Goal: Task Accomplishment & Management: Use online tool/utility

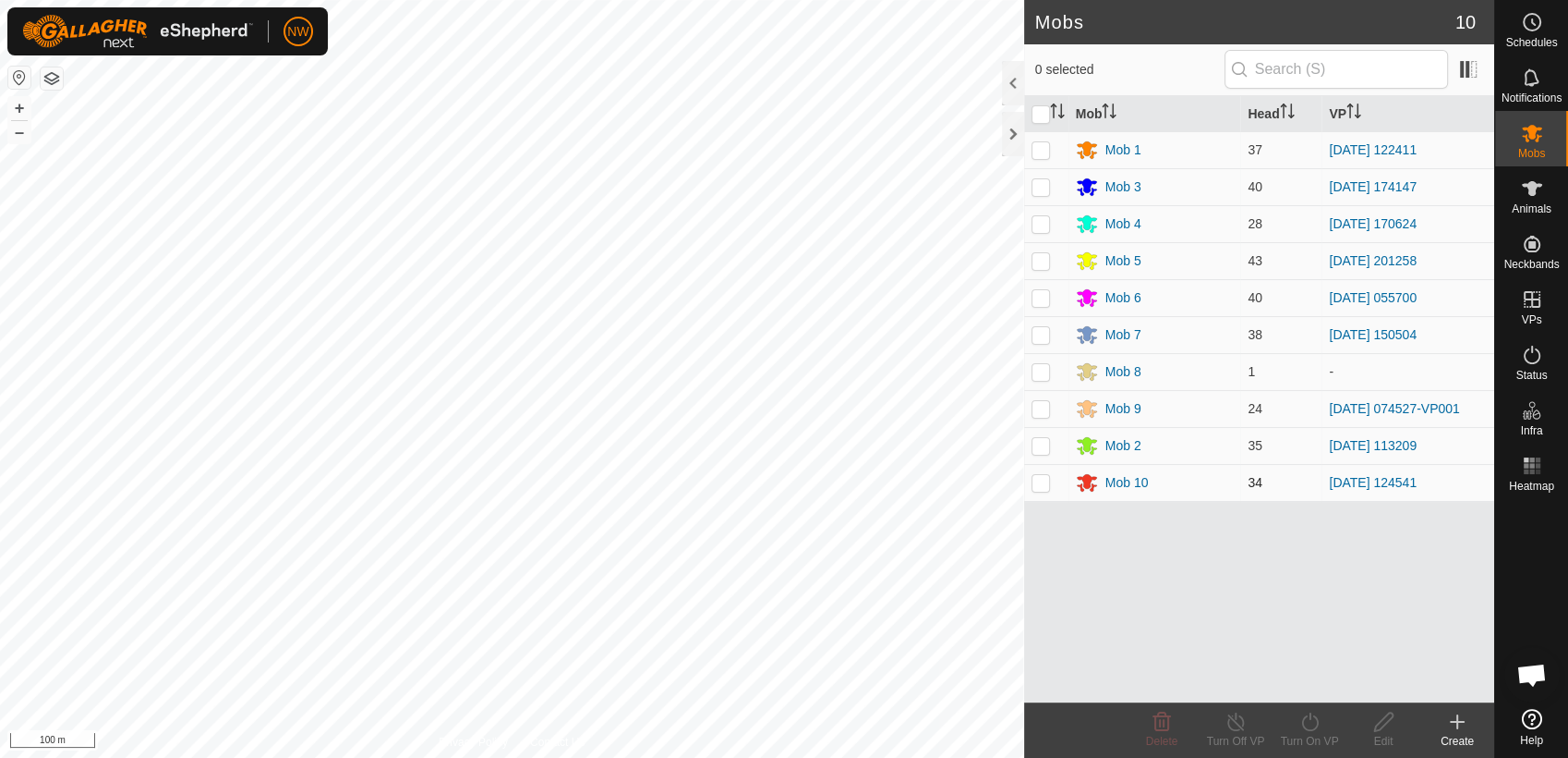
click at [1043, 482] on p-checkbox at bounding box center [1042, 482] width 19 height 15
checkbox input "true"
click at [1237, 726] on line at bounding box center [1236, 723] width 15 height 15
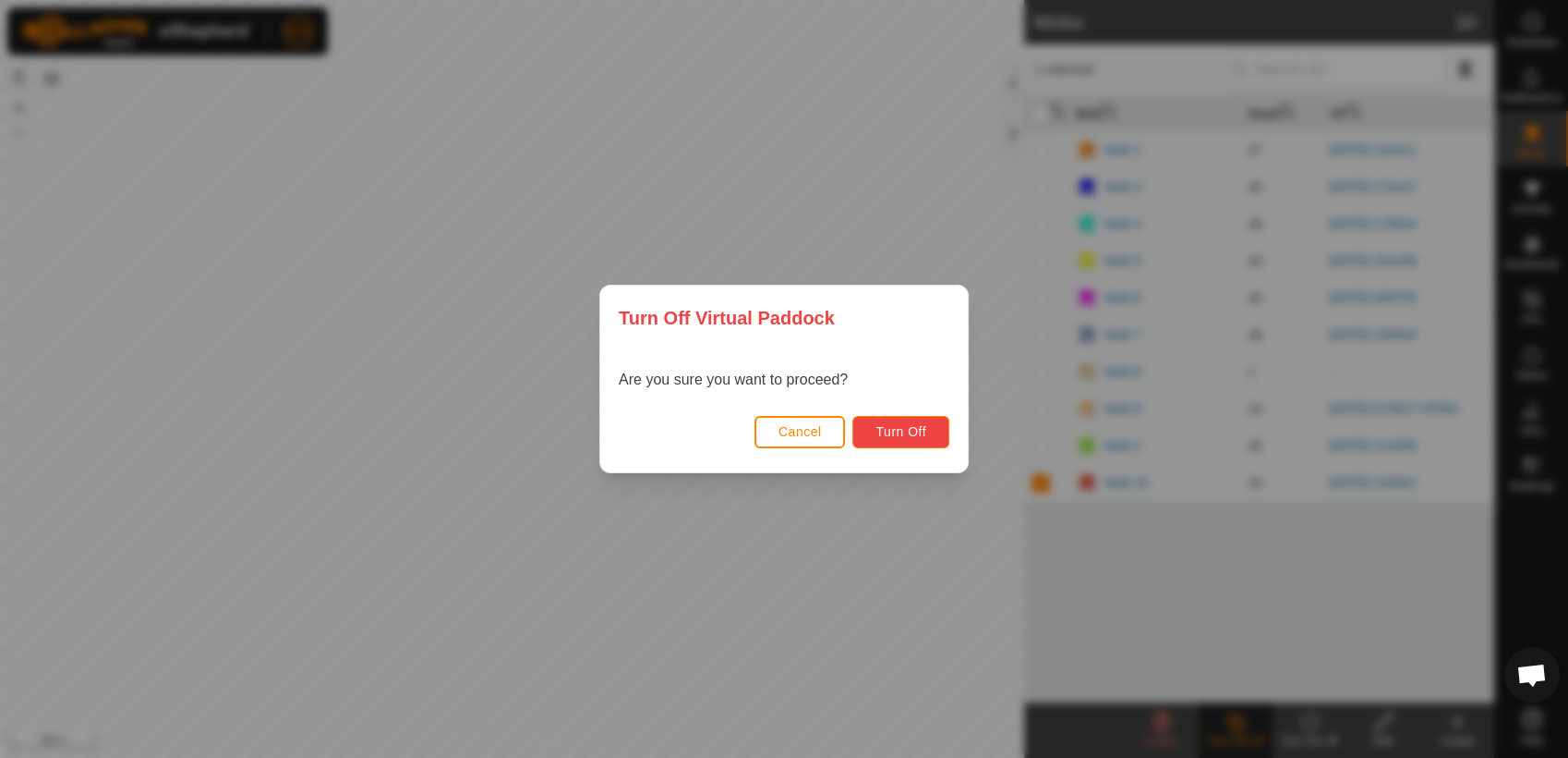
click at [879, 424] on span "Turn Off" at bounding box center [901, 431] width 51 height 15
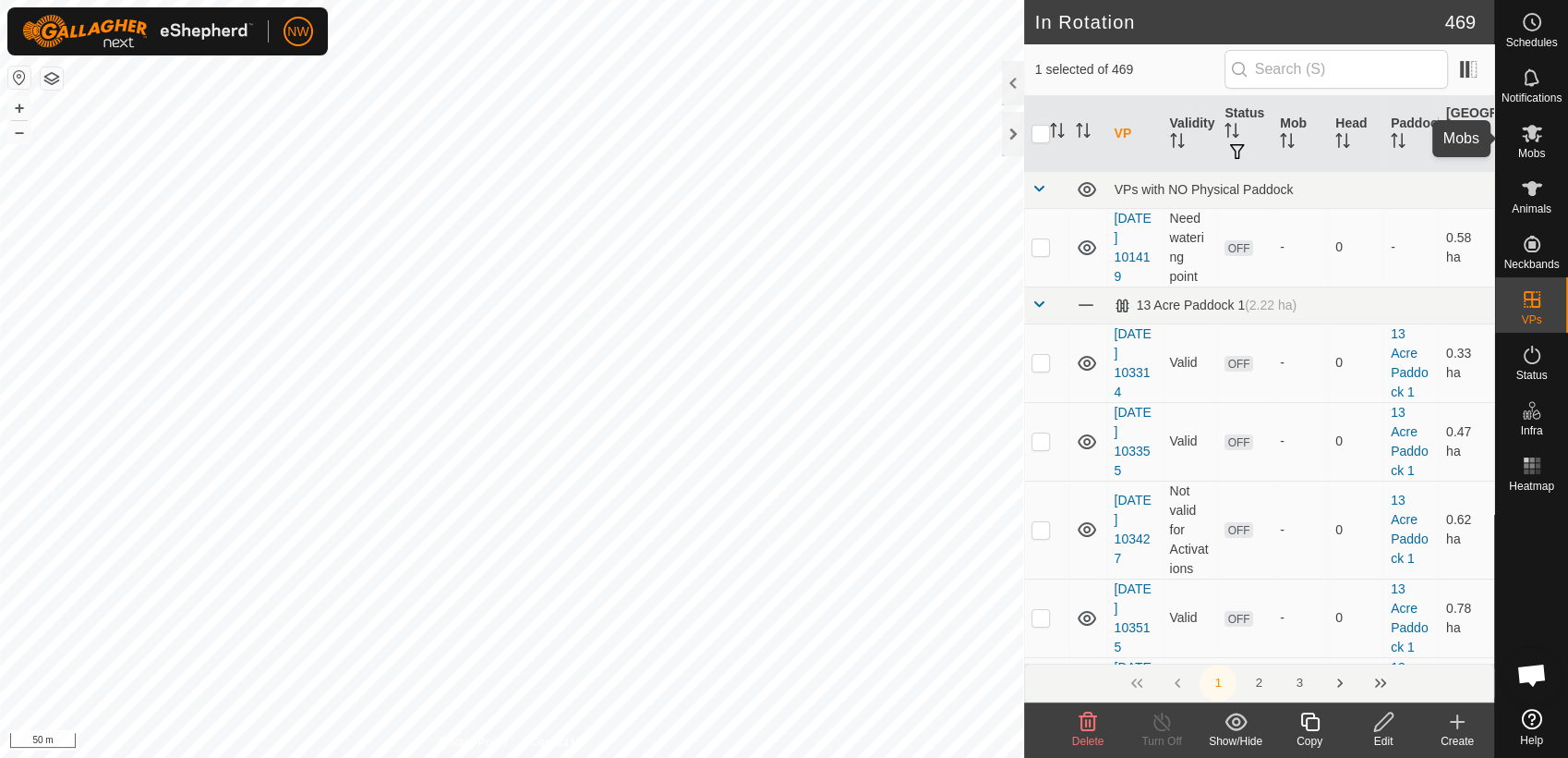
click at [1528, 137] on icon at bounding box center [1532, 133] width 21 height 18
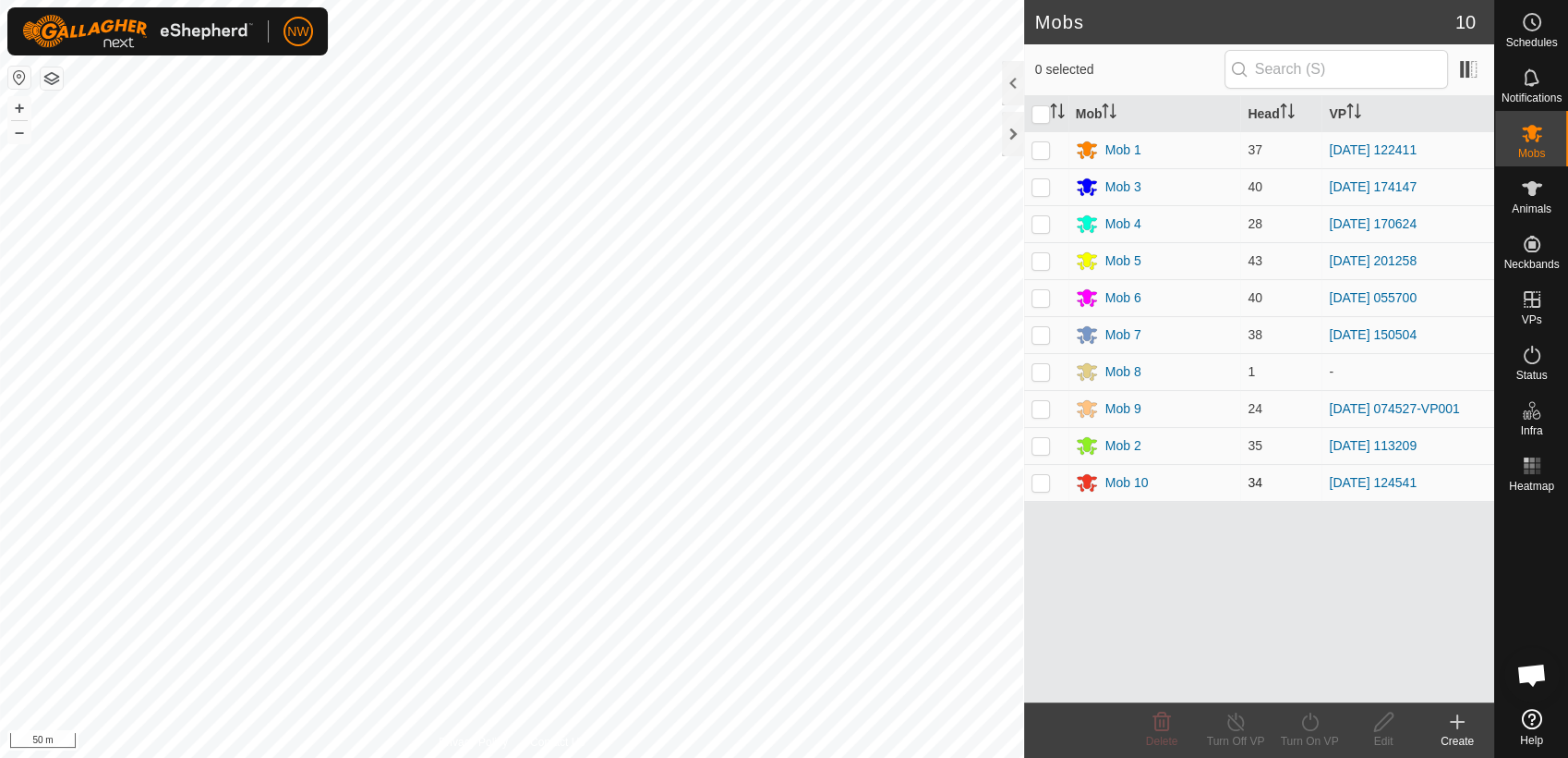
click at [1042, 484] on p-checkbox at bounding box center [1042, 482] width 19 height 15
checkbox input "true"
click at [1309, 728] on icon at bounding box center [1309, 721] width 23 height 22
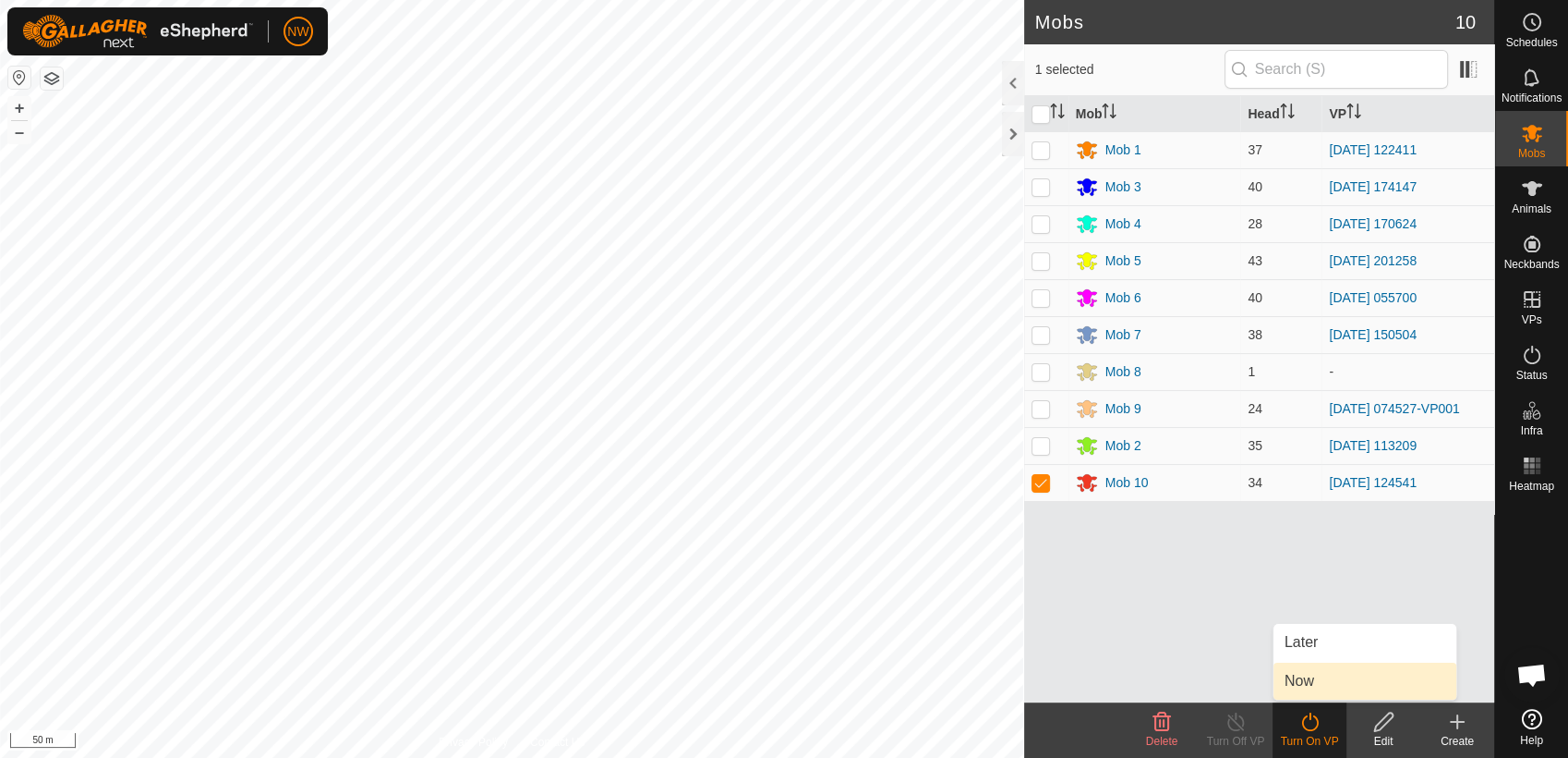
click at [1300, 680] on link "Now" at bounding box center [1365, 681] width 183 height 37
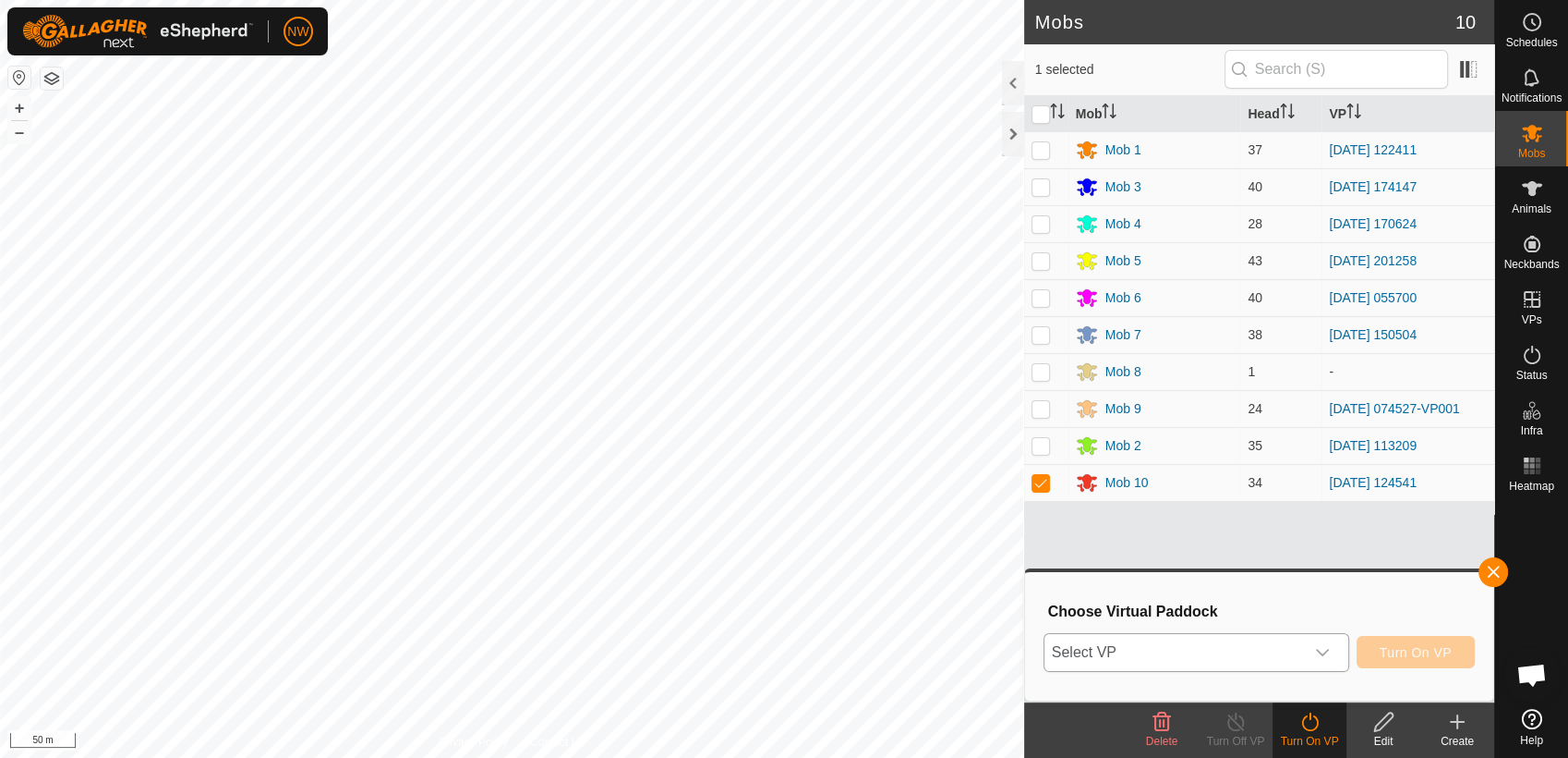
click at [1328, 647] on icon "dropdown trigger" at bounding box center [1323, 652] width 15 height 15
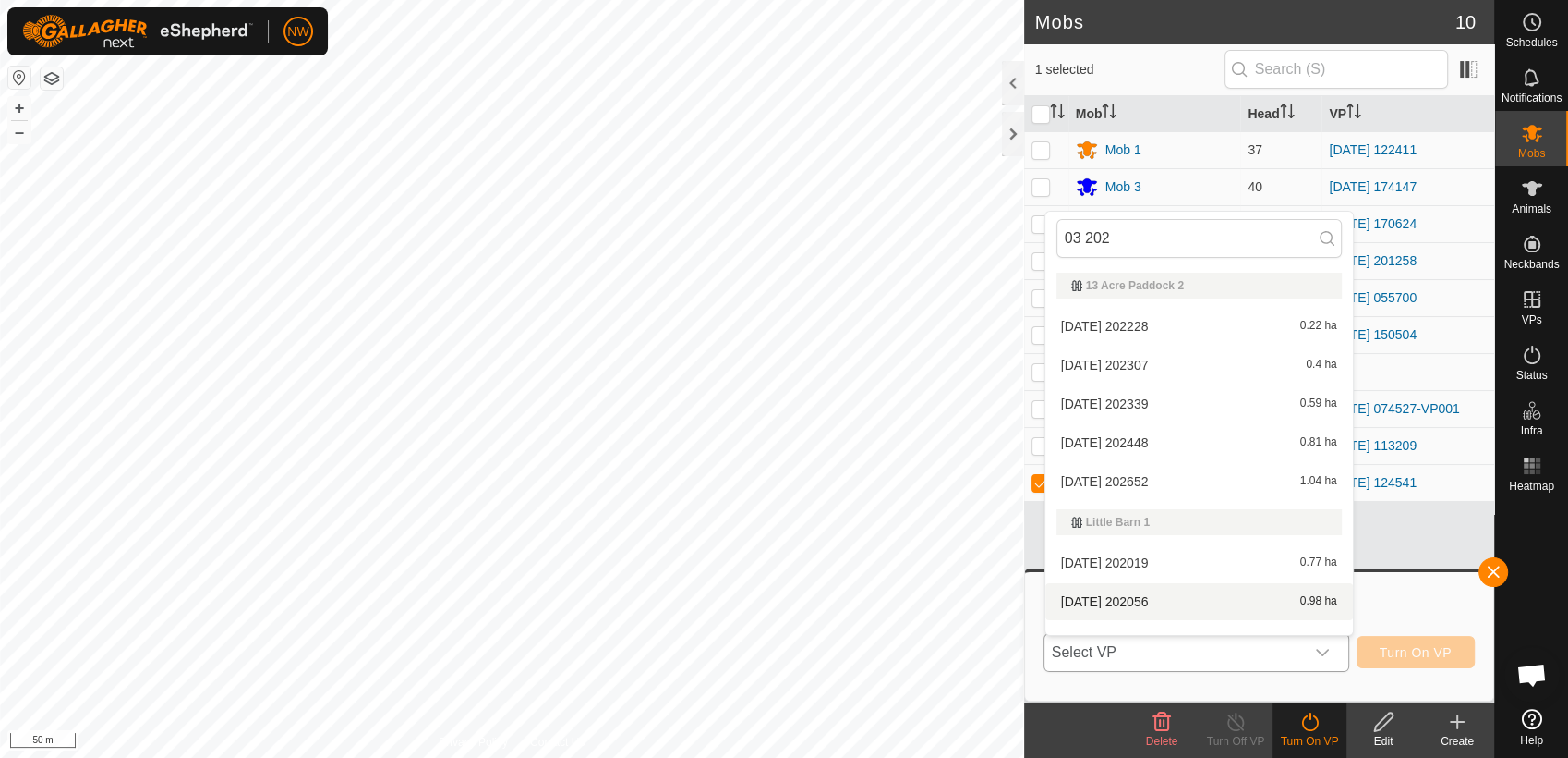
type input "03 202"
click at [1149, 596] on li "[DATE] 202056 0.98 ha" at bounding box center [1199, 601] width 308 height 37
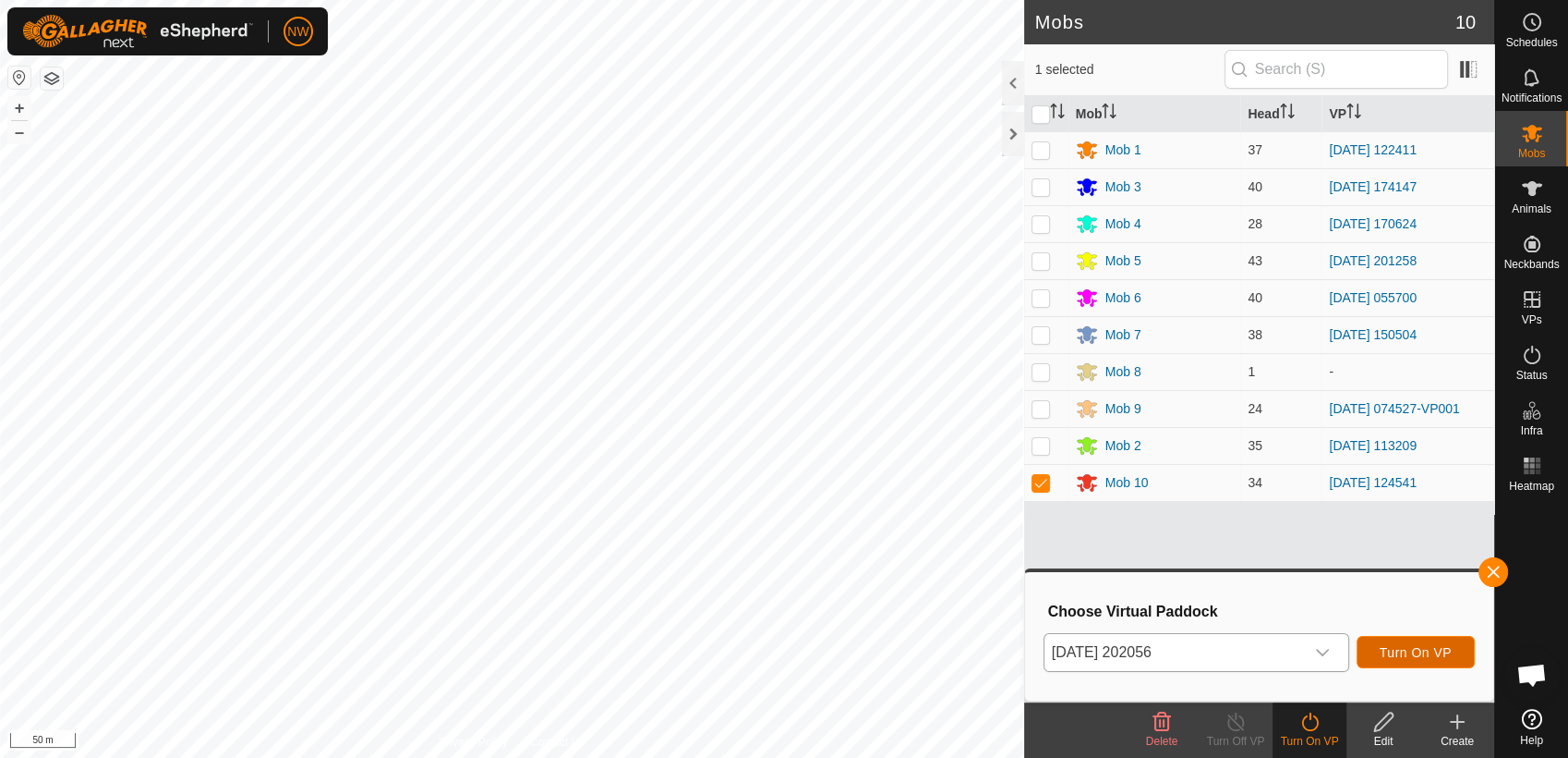
click at [1409, 651] on span "Turn On VP" at bounding box center [1416, 652] width 72 height 15
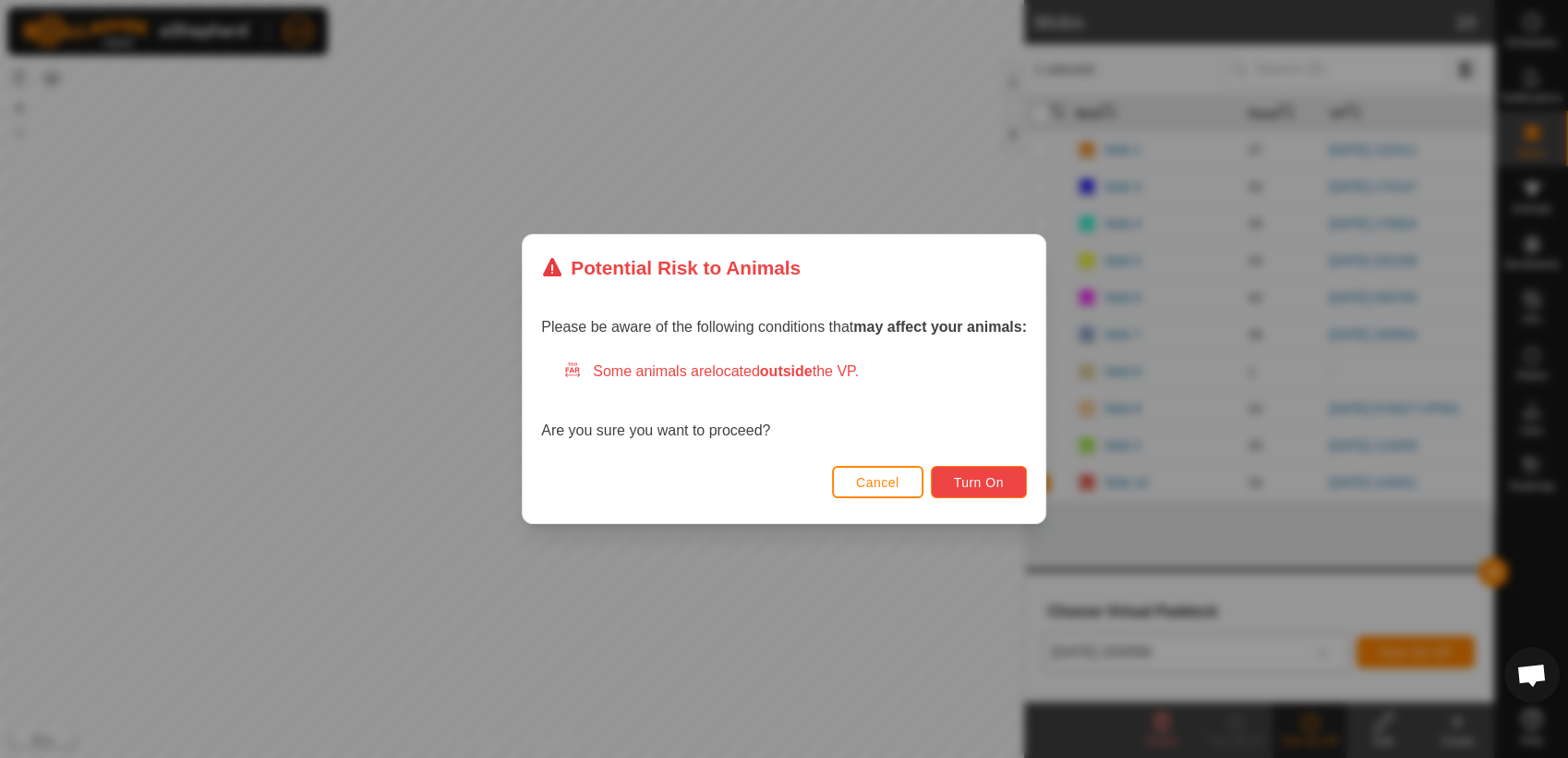
click at [975, 478] on span "Turn On" at bounding box center [978, 482] width 50 height 15
